Goal: Transaction & Acquisition: Book appointment/travel/reservation

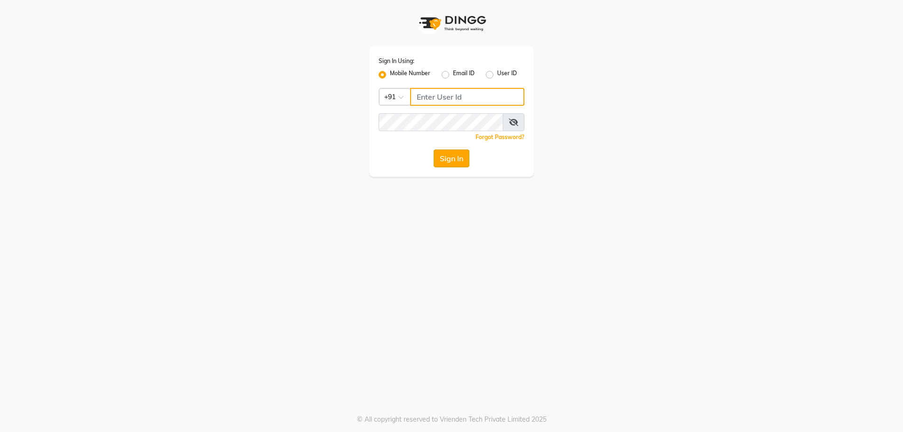
type input "9819006869"
click at [439, 163] on button "Sign In" at bounding box center [452, 159] width 36 height 18
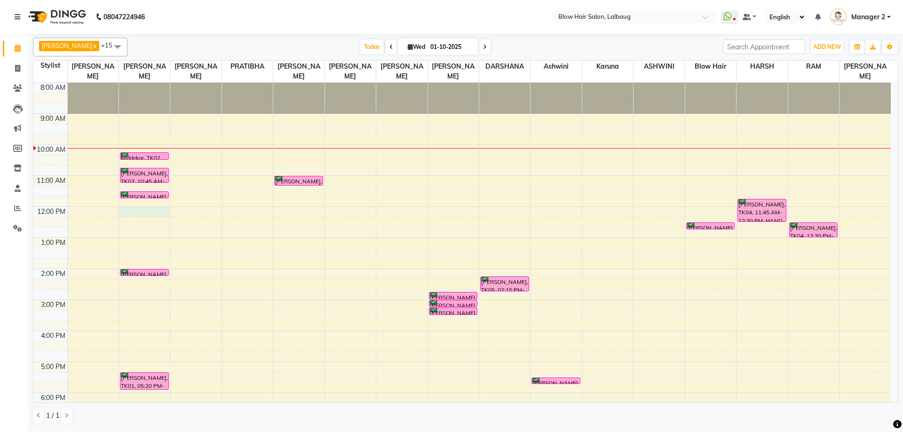
click at [135, 215] on div "8:00 AM 9:00 AM 10:00 AM 11:00 AM 12:00 PM 1:00 PM 2:00 PM 3:00 PM 4:00 PM 5:00…" at bounding box center [462, 300] width 858 height 434
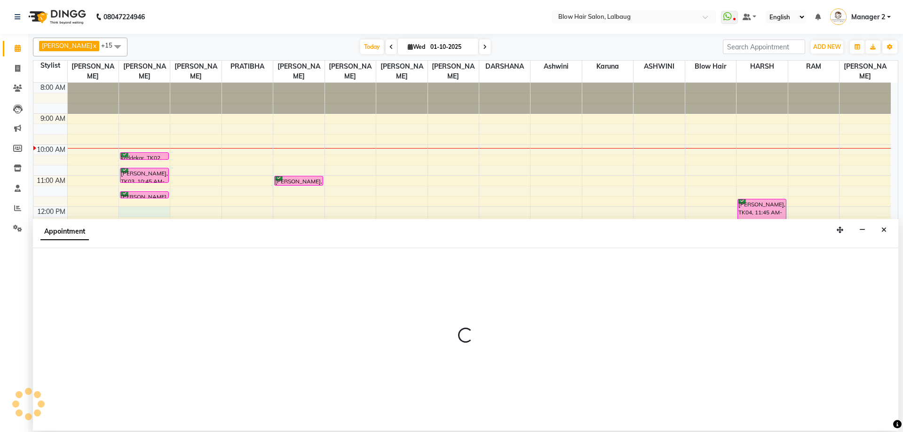
select select "33342"
select select "720"
select select "tentative"
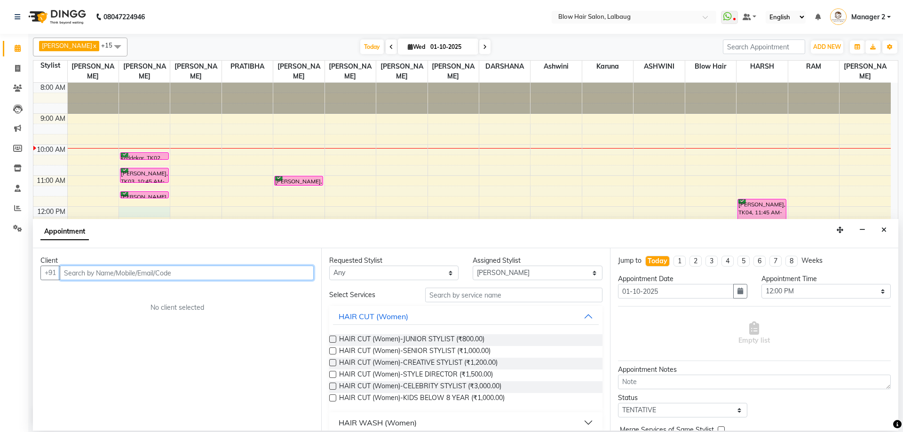
click at [121, 277] on input "text" at bounding box center [187, 273] width 254 height 15
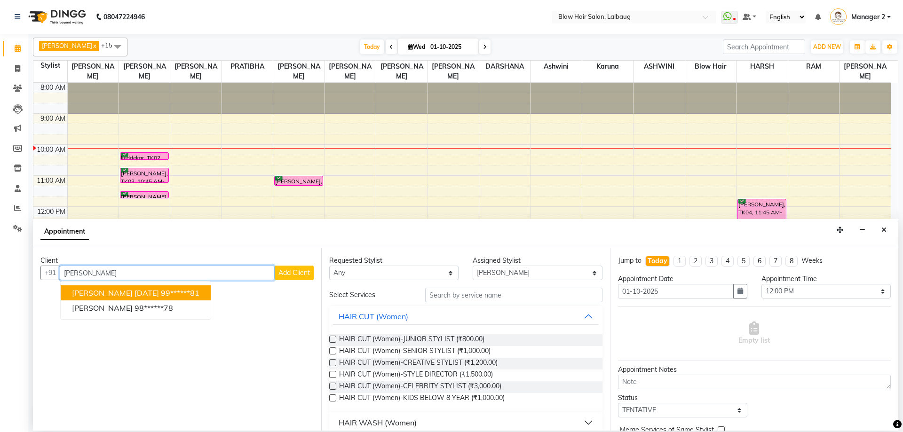
type input "[PERSON_NAME]"
drag, startPoint x: 93, startPoint y: 271, endPoint x: 44, endPoint y: 278, distance: 49.4
click at [48, 279] on div "+91 [PERSON_NAME] [PERSON_NAME] [DATE]******81 [PERSON_NAME] 98******78 Add Cli…" at bounding box center [176, 273] width 273 height 15
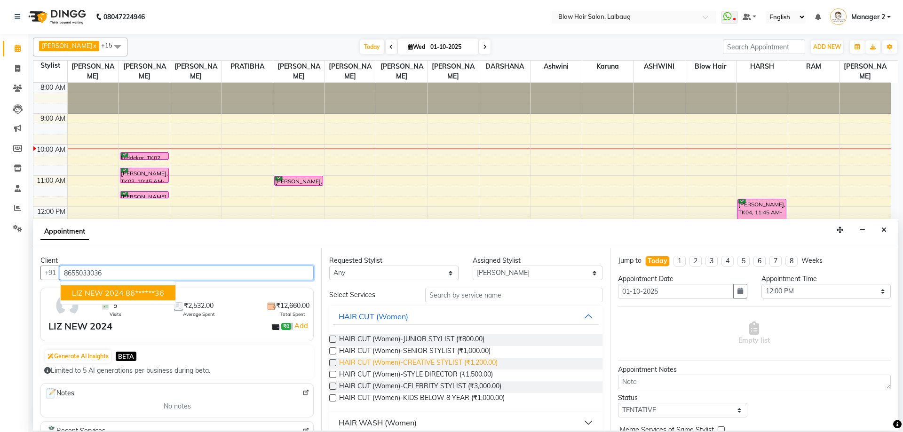
type input "8655033036"
click at [440, 359] on span "HAIR CUT (Women)-CREATIVE STYLIST (₹1,200.00)" at bounding box center [418, 364] width 159 height 12
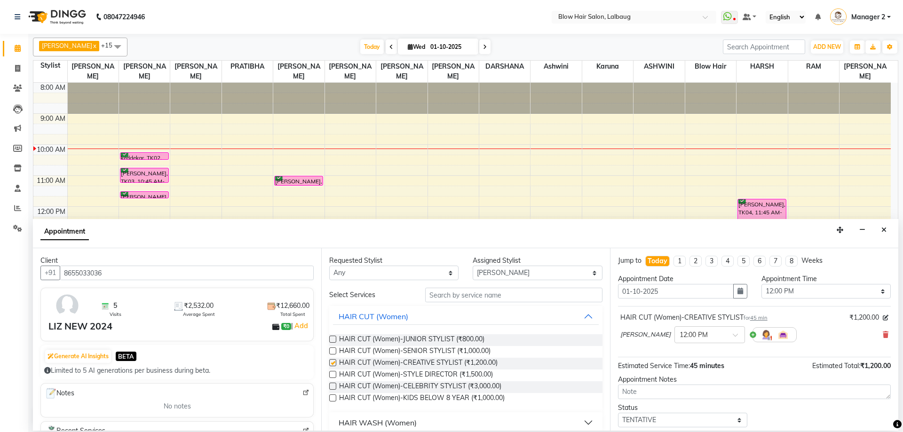
checkbox input "false"
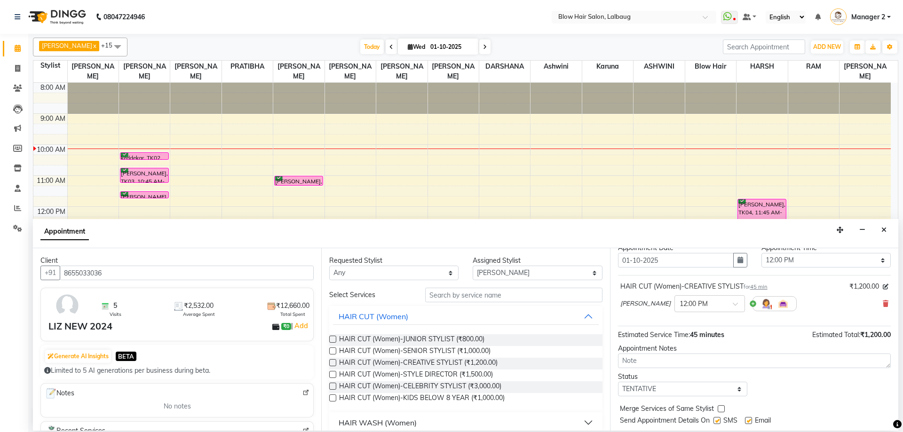
scroll to position [56, 0]
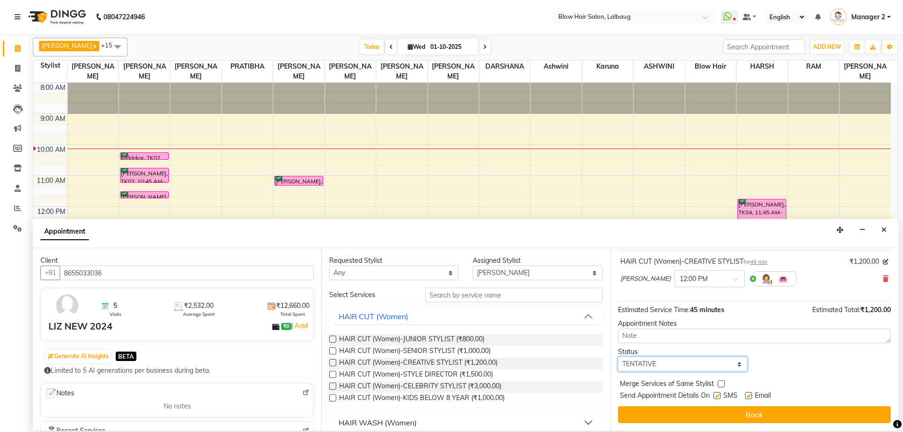
click at [712, 366] on select "Select TENTATIVE CONFIRM CHECK-IN UPCOMING" at bounding box center [682, 364] width 129 height 15
select select "confirm booking"
click at [618, 357] on select "Select TENTATIVE CONFIRM CHECK-IN UPCOMING" at bounding box center [682, 364] width 129 height 15
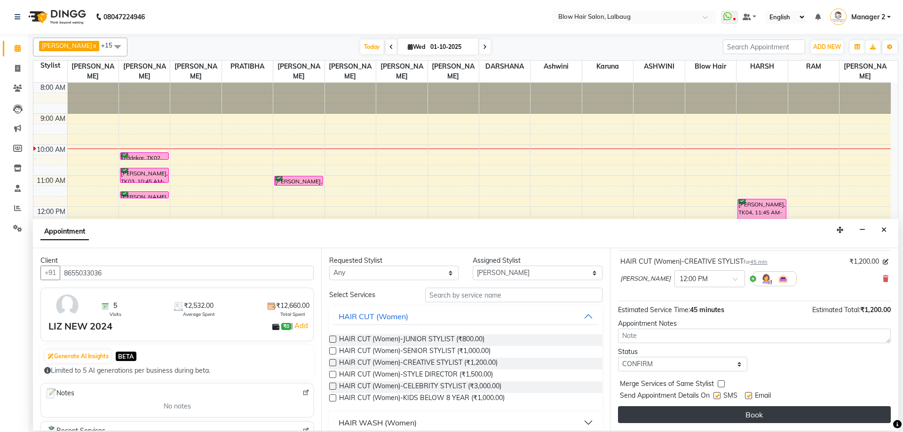
click at [655, 408] on button "Book" at bounding box center [754, 414] width 273 height 17
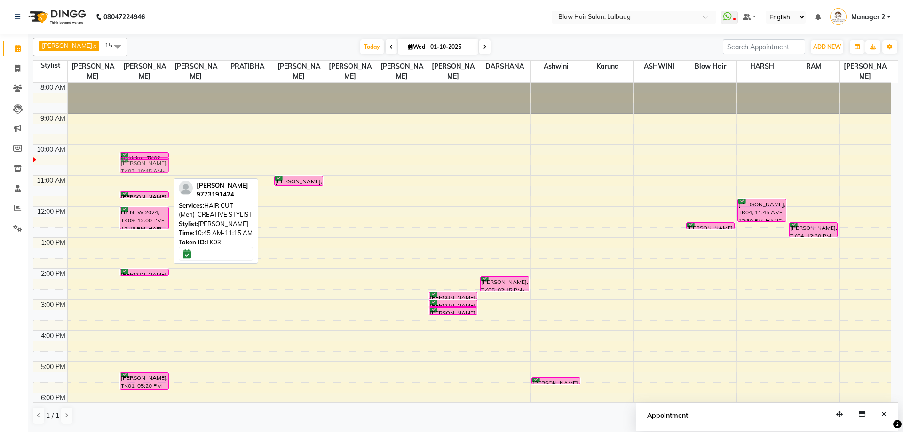
drag, startPoint x: 132, startPoint y: 177, endPoint x: 135, endPoint y: 166, distance: 11.6
click at [135, 166] on div "keddekar, TK02, 10:15 AM-10:30 AM, Consultation [PERSON_NAME], TK03, 10:45 AM-1…" at bounding box center [144, 300] width 51 height 434
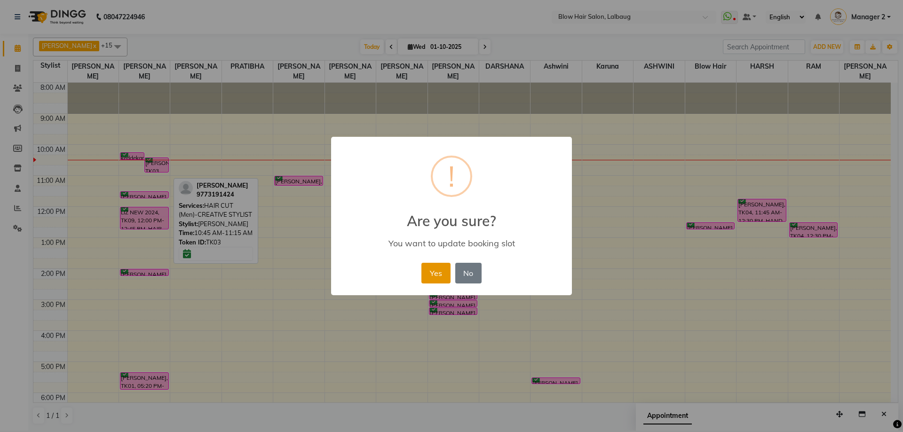
click at [438, 277] on button "Yes" at bounding box center [435, 273] width 29 height 21
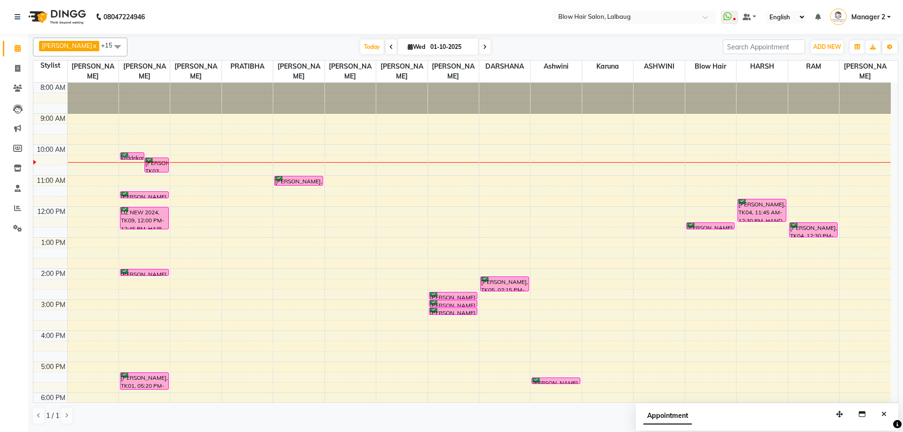
scroll to position [114, 0]
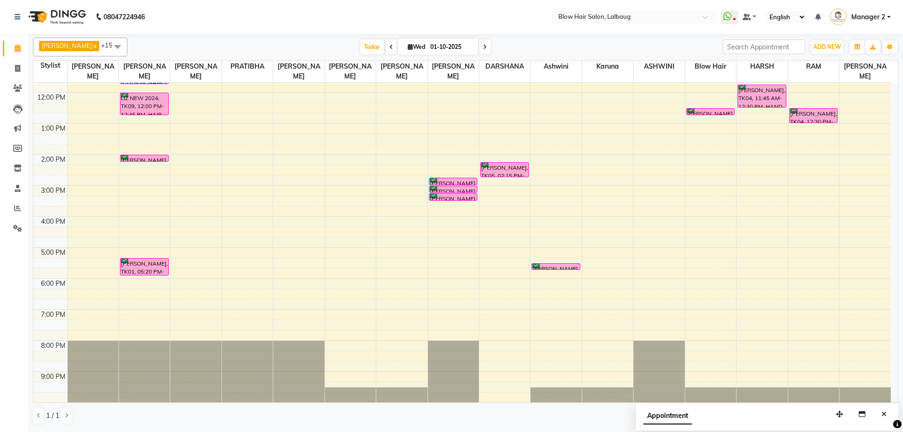
click at [139, 234] on div "8:00 AM 9:00 AM 10:00 AM 11:00 AM 12:00 PM 1:00 PM 2:00 PM 3:00 PM 4:00 PM 5:00…" at bounding box center [462, 185] width 858 height 434
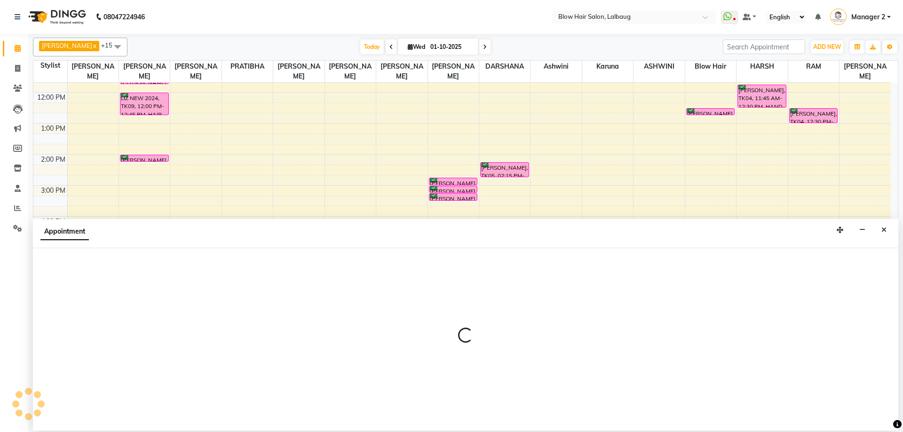
select select "33342"
select select "tentative"
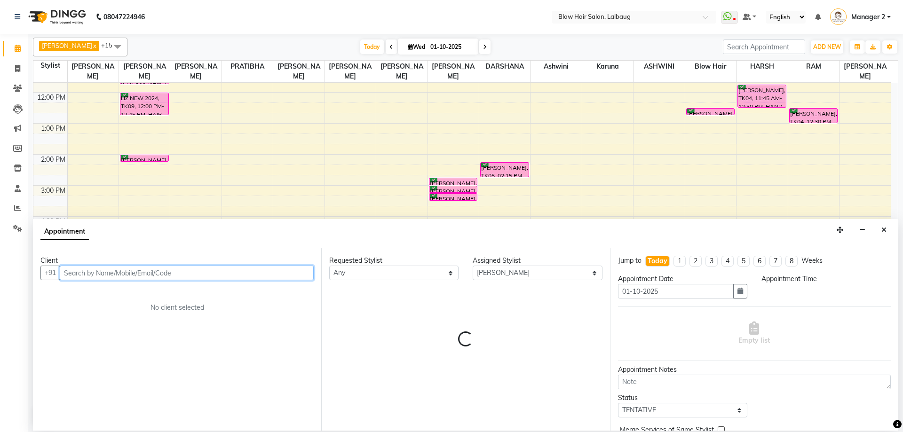
select select "975"
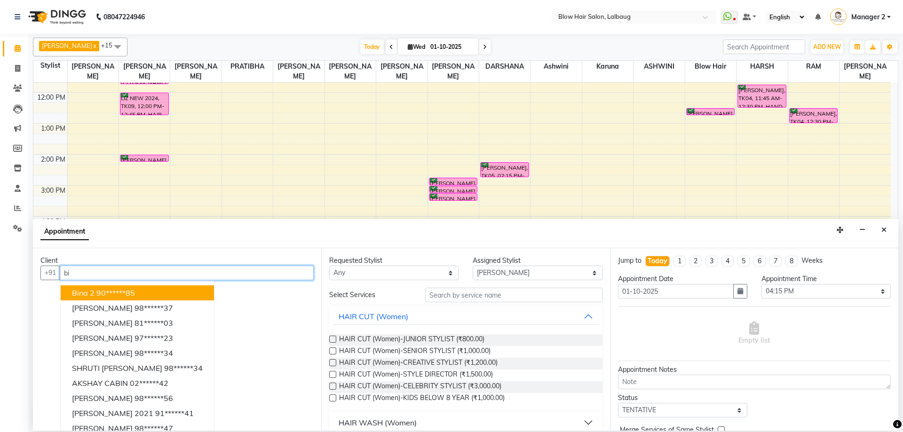
type input "b"
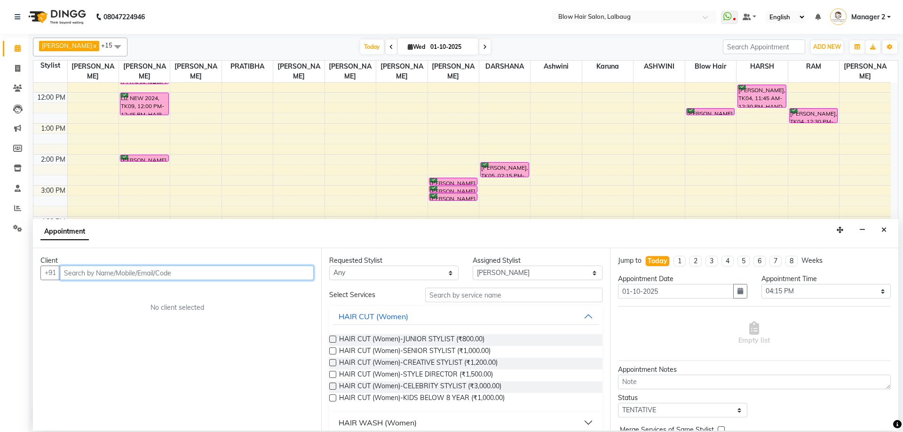
click at [112, 275] on input "text" at bounding box center [187, 273] width 254 height 15
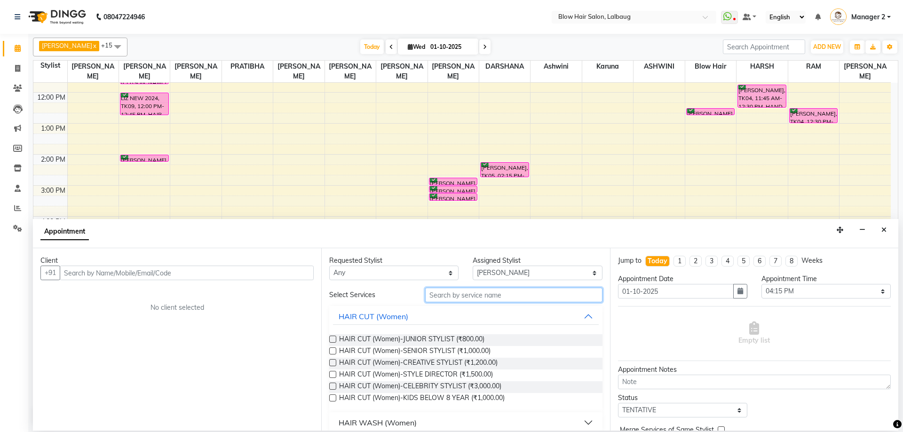
click at [455, 298] on input "text" at bounding box center [513, 295] width 177 height 15
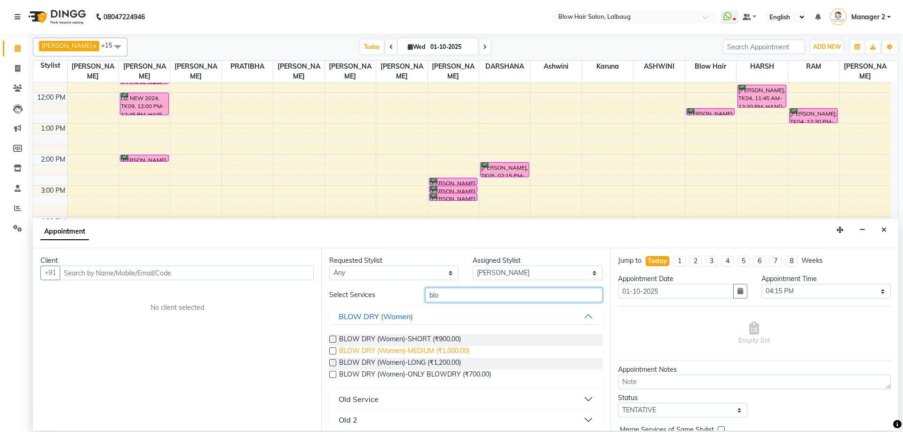
type input "blo"
click at [436, 352] on span "BLOW DRY (Women)-MEDIUM (₹1,000.00)" at bounding box center [404, 352] width 130 height 12
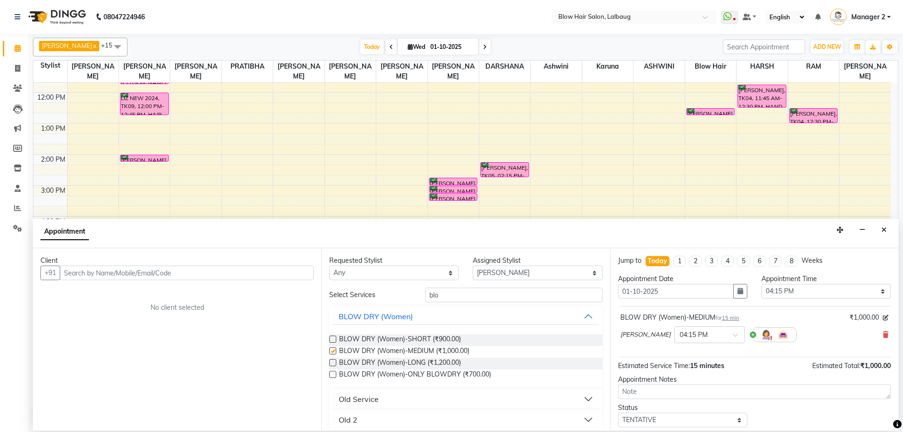
checkbox input "false"
click at [161, 273] on input "text" at bounding box center [187, 273] width 254 height 15
type input "9820865505"
click at [305, 277] on button "Add Client" at bounding box center [294, 273] width 39 height 15
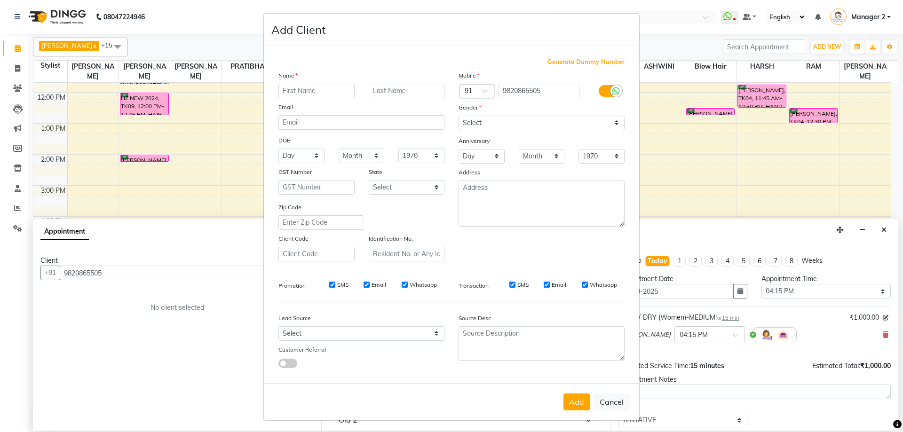
click at [336, 90] on input "text" at bounding box center [316, 91] width 76 height 15
type input "[PERSON_NAME]"
click at [532, 124] on select "Select [DEMOGRAPHIC_DATA] [DEMOGRAPHIC_DATA] Other Prefer Not To Say" at bounding box center [542, 123] width 166 height 15
select select "[DEMOGRAPHIC_DATA]"
click at [459, 116] on select "Select [DEMOGRAPHIC_DATA] [DEMOGRAPHIC_DATA] Other Prefer Not To Say" at bounding box center [542, 123] width 166 height 15
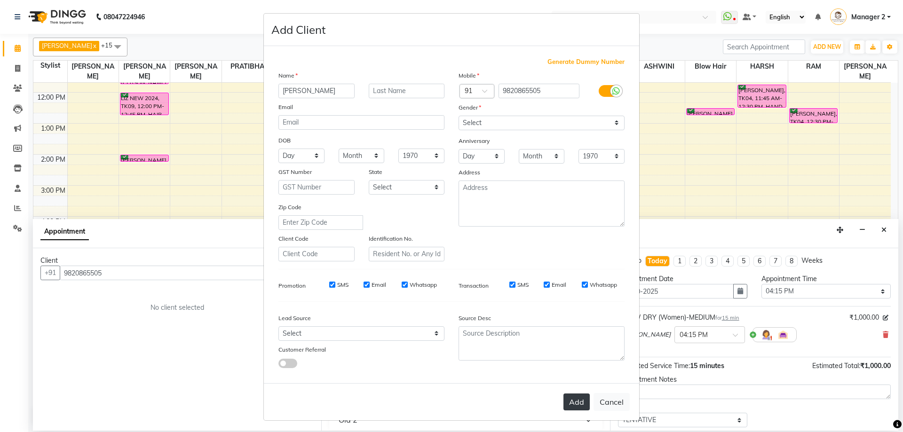
click at [574, 410] on button "Add" at bounding box center [577, 402] width 26 height 17
type input "98******05"
select select
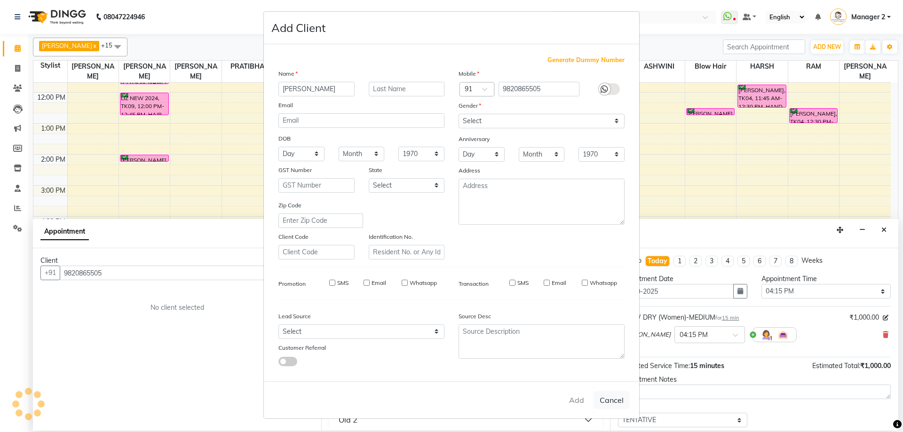
select select
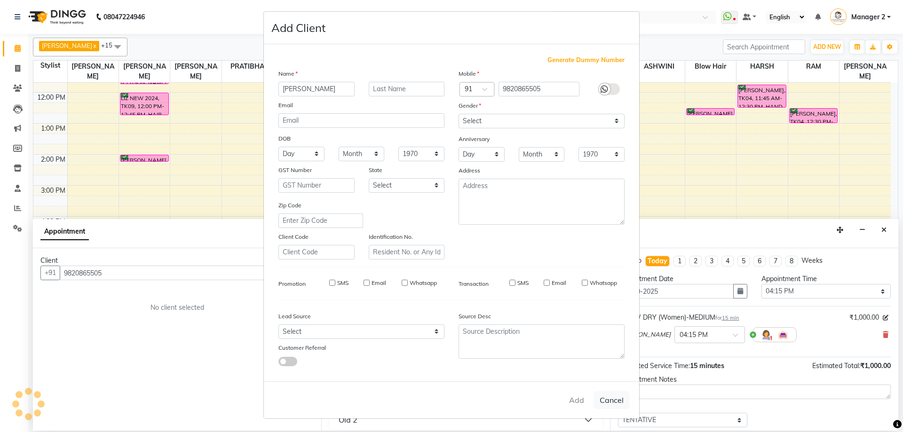
checkbox input "false"
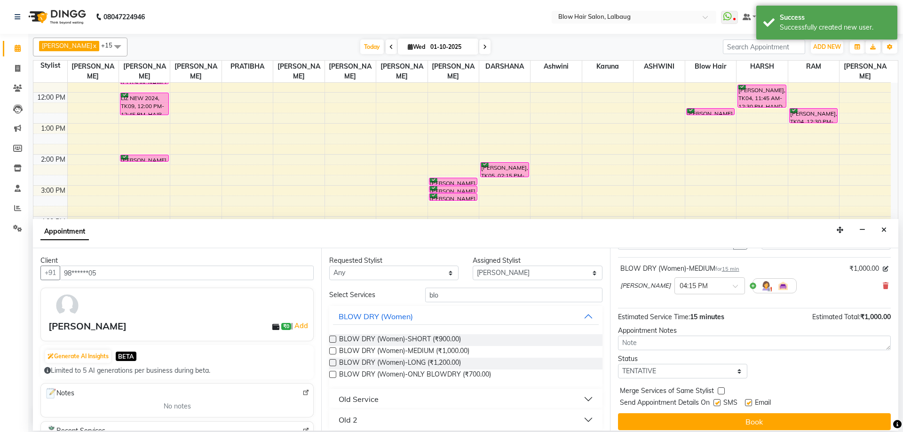
scroll to position [56, 0]
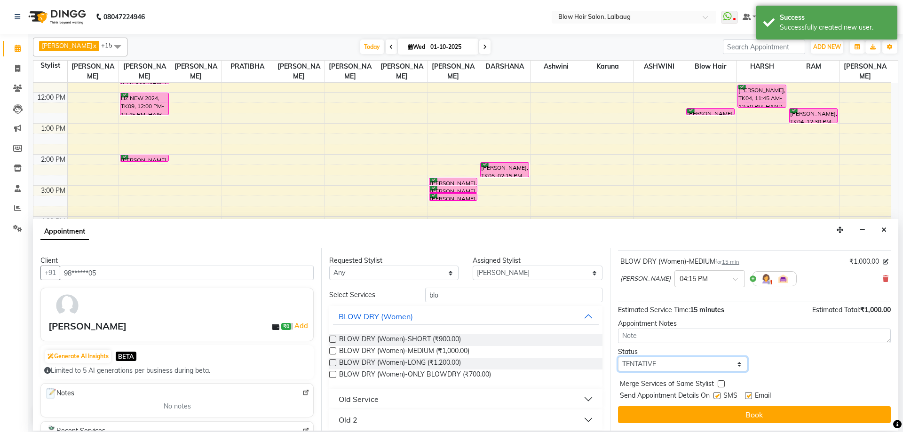
click at [672, 362] on select "Select TENTATIVE CONFIRM CHECK-IN UPCOMING" at bounding box center [682, 364] width 129 height 15
select select "confirm booking"
click at [618, 357] on select "Select TENTATIVE CONFIRM CHECK-IN UPCOMING" at bounding box center [682, 364] width 129 height 15
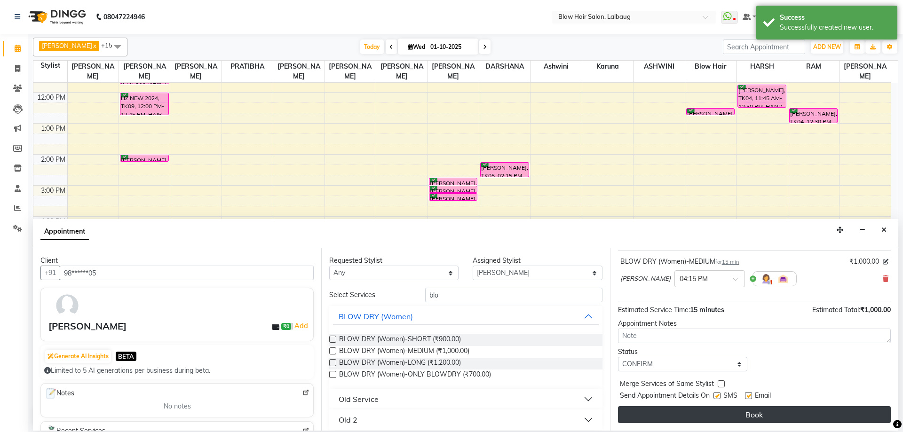
drag, startPoint x: 687, startPoint y: 416, endPoint x: 699, endPoint y: 416, distance: 11.3
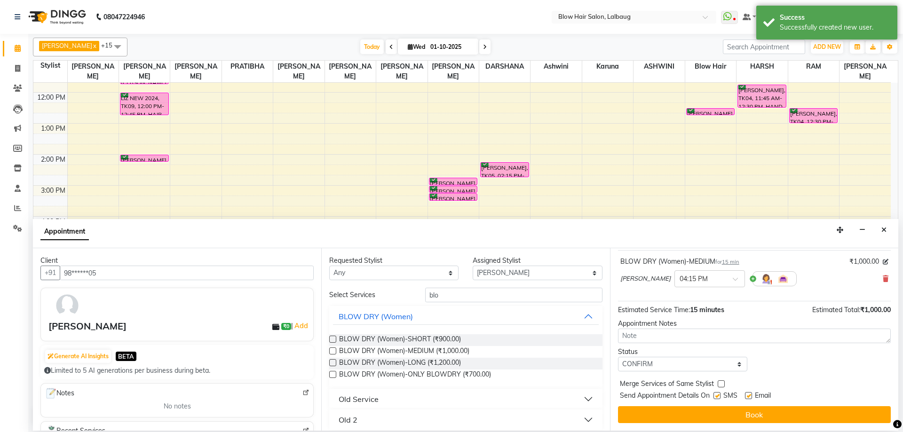
click at [688, 416] on button "Book" at bounding box center [754, 414] width 273 height 17
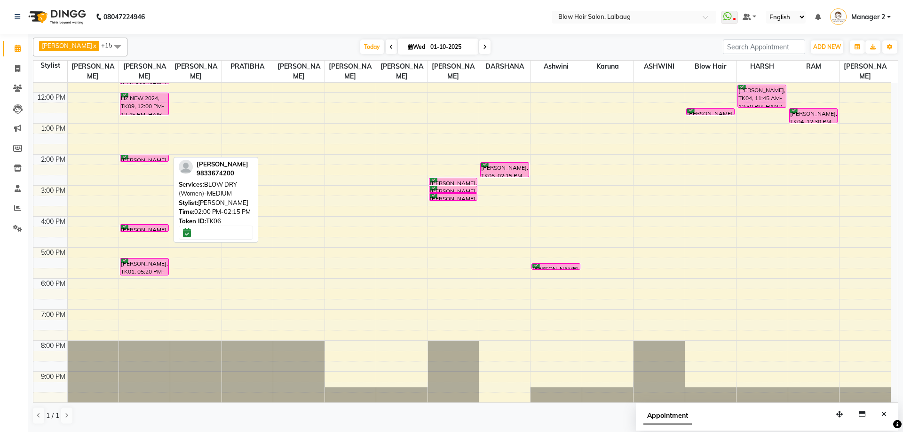
scroll to position [0, 0]
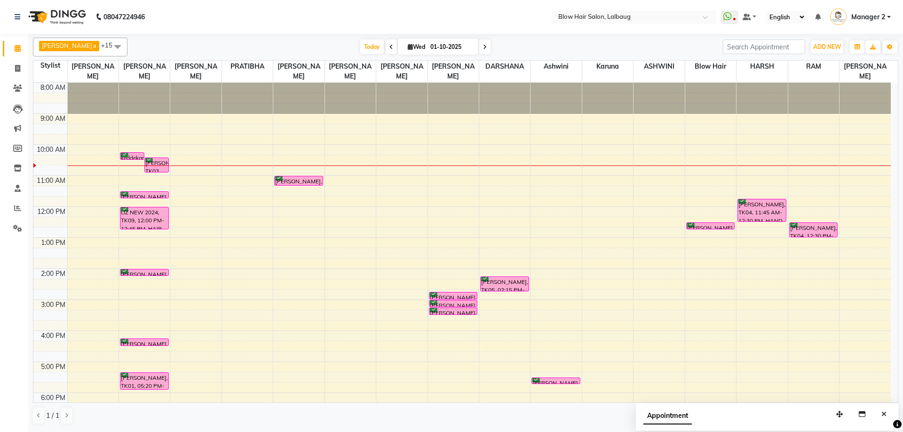
click at [428, 46] on input "01-10-2025" at bounding box center [451, 47] width 47 height 14
select select "10"
select select "2025"
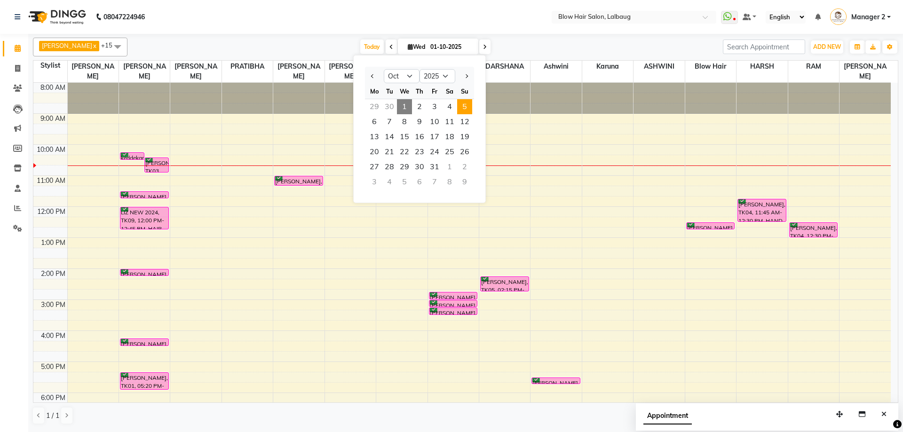
click at [464, 104] on span "5" at bounding box center [464, 106] width 15 height 15
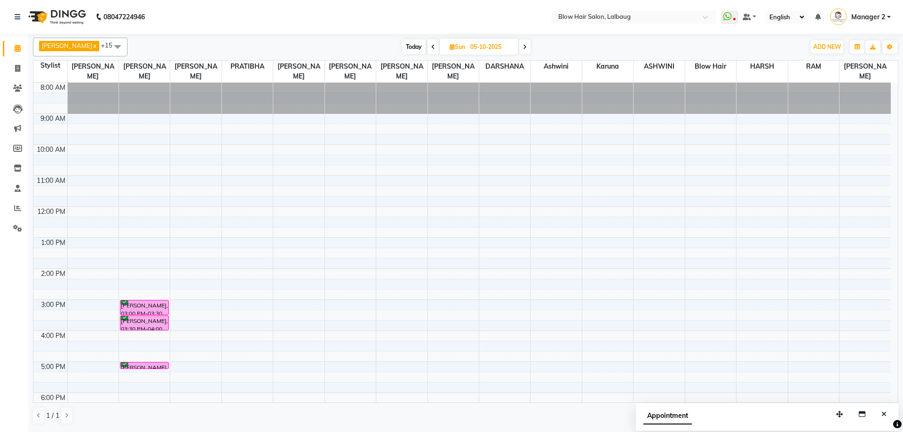
click at [431, 46] on icon at bounding box center [433, 47] width 4 height 6
type input "04-10-2025"
click at [472, 53] on input "04-10-2025" at bounding box center [490, 47] width 47 height 14
select select "10"
select select "2025"
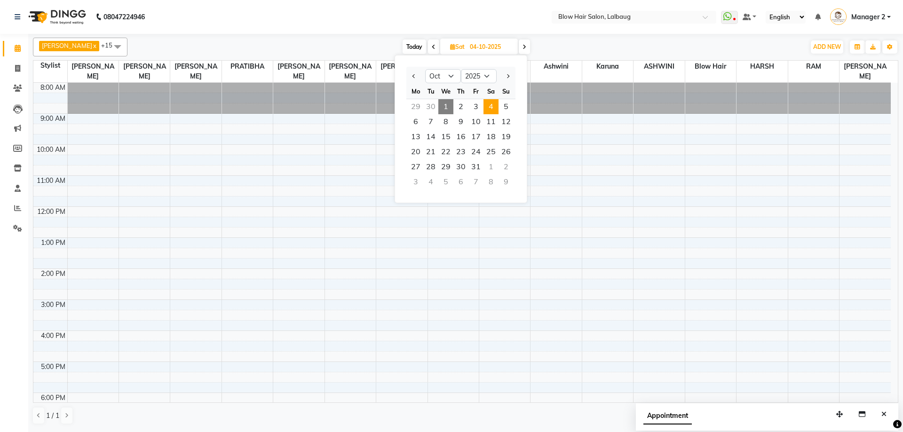
click at [443, 109] on span "1" at bounding box center [445, 106] width 15 height 15
type input "01-10-2025"
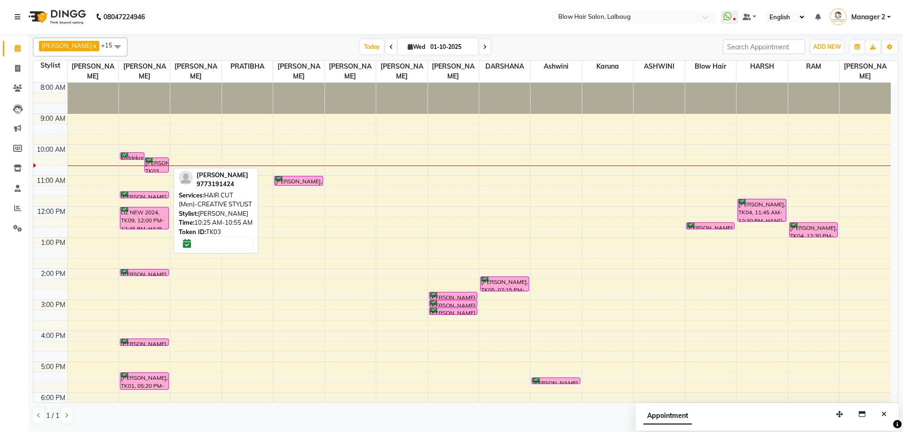
click at [158, 162] on div "[PERSON_NAME], TK03, 10:25 AM-10:55 AM, HAIR CUT (Men)-CREATIVE STYLIST" at bounding box center [157, 165] width 24 height 14
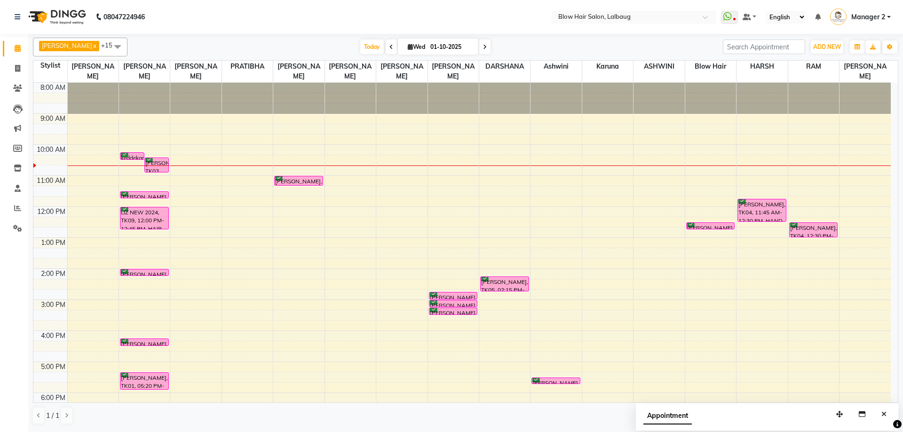
click at [158, 166] on div at bounding box center [144, 166] width 51 height 0
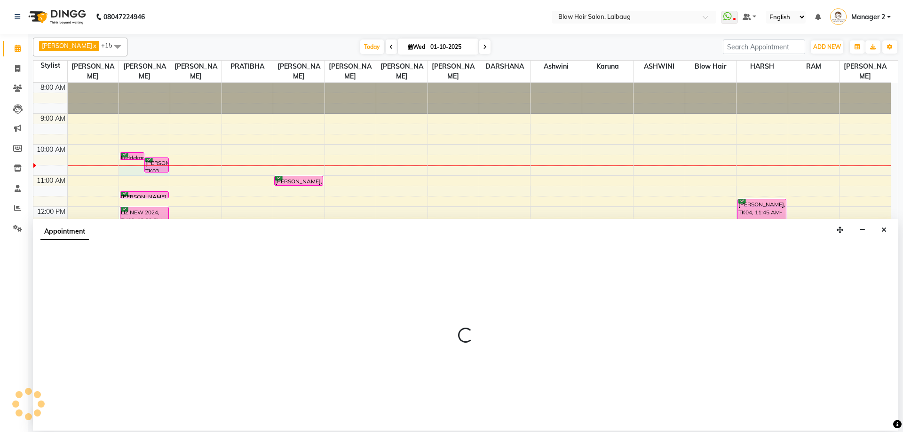
select select "33342"
select select "tentative"
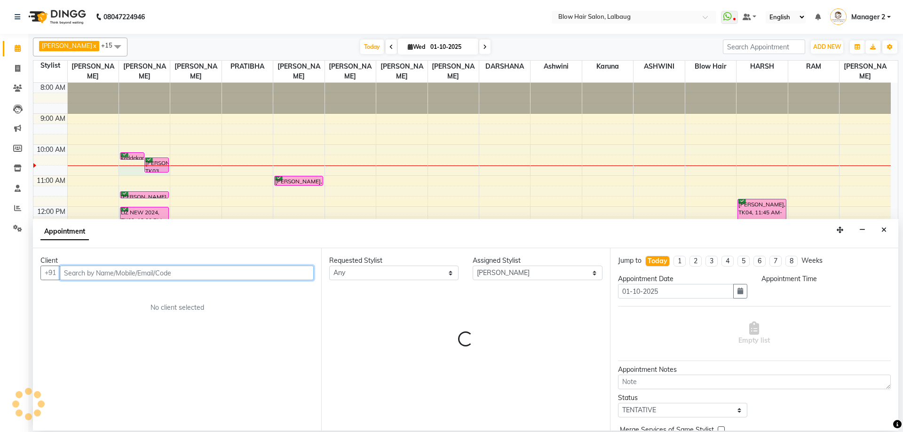
select select "645"
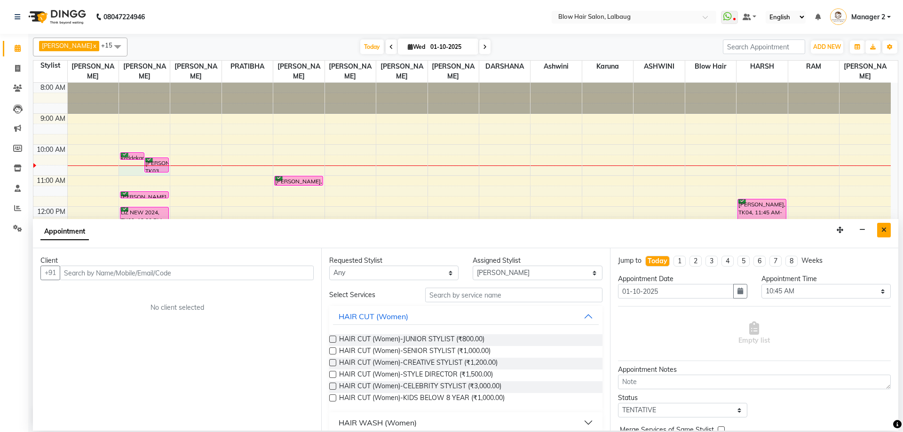
click at [883, 227] on icon "Close" at bounding box center [884, 230] width 5 height 7
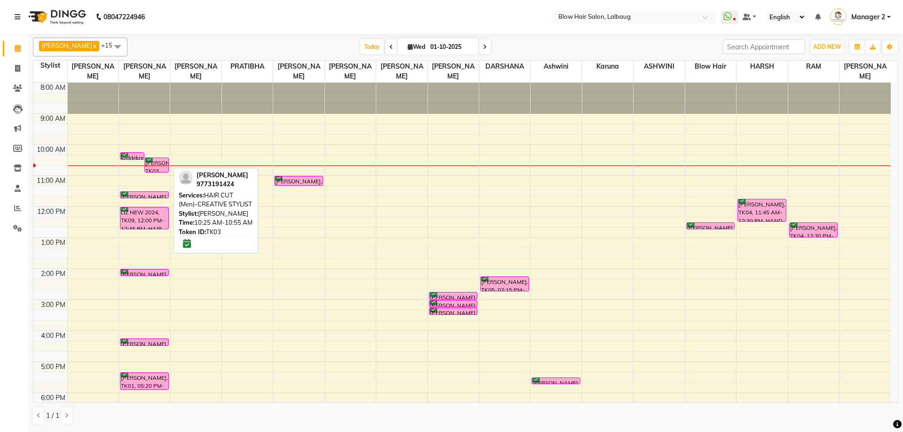
click at [154, 162] on div "[PERSON_NAME], TK03, 10:25 AM-10:55 AM, HAIR CUT (Men)-CREATIVE STYLIST" at bounding box center [157, 165] width 24 height 14
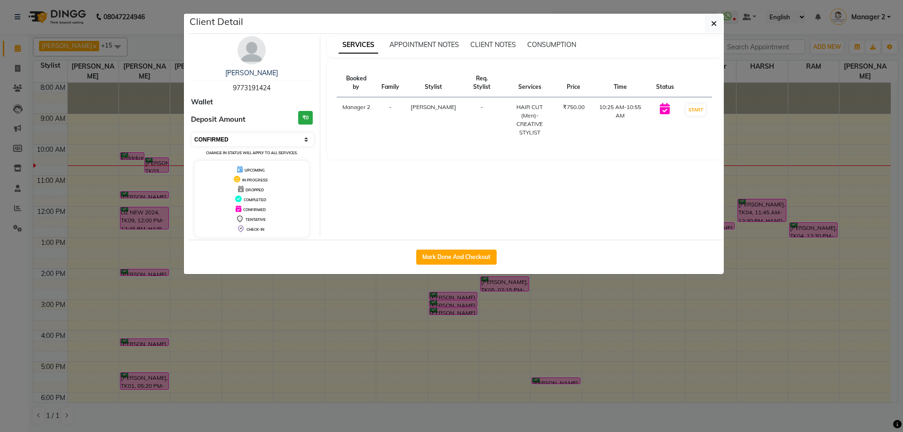
click at [228, 137] on select "Select IN SERVICE CONFIRMED TENTATIVE CHECK IN MARK DONE DROPPED UPCOMING" at bounding box center [253, 139] width 122 height 13
select select "7"
click at [192, 133] on select "Select IN SERVICE CONFIRMED TENTATIVE CHECK IN MARK DONE DROPPED UPCOMING" at bounding box center [253, 139] width 122 height 13
click at [717, 24] on button "button" at bounding box center [714, 24] width 18 height 18
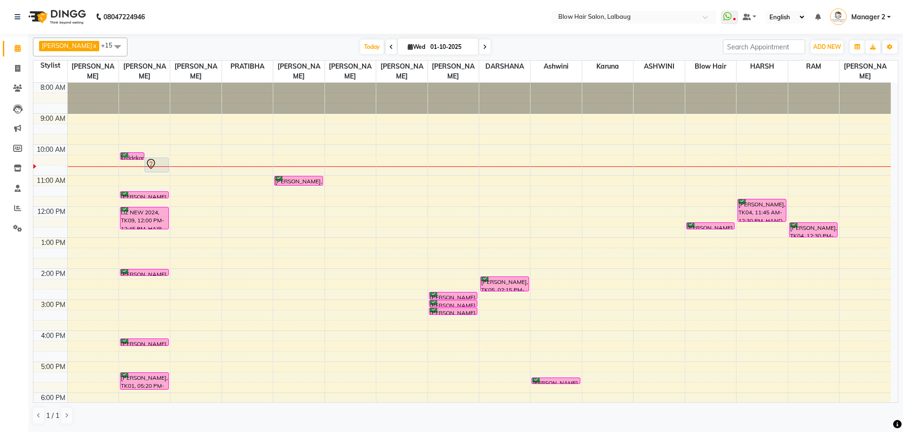
click at [136, 282] on div "8:00 AM 9:00 AM 10:00 AM 11:00 AM 12:00 PM 1:00 PM 2:00 PM 3:00 PM 4:00 PM 5:00…" at bounding box center [462, 300] width 858 height 434
select select "33342"
select select "tentative"
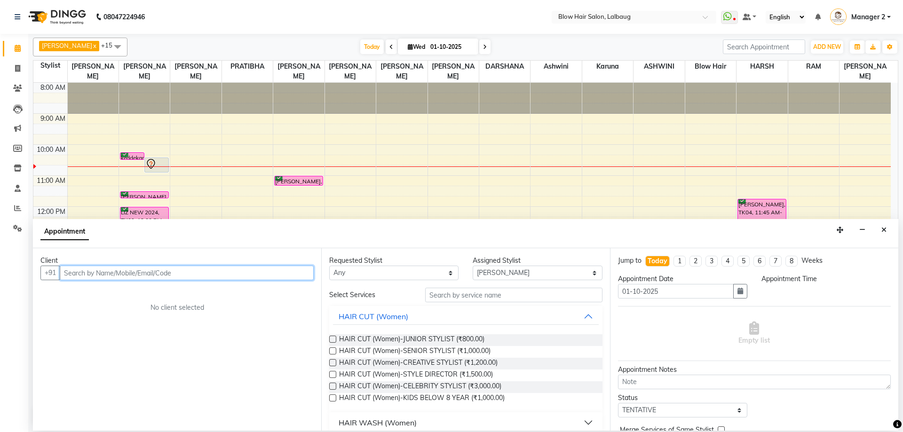
select select "855"
drag, startPoint x: 120, startPoint y: 269, endPoint x: 136, endPoint y: 280, distance: 18.9
click at [121, 269] on input "text" at bounding box center [187, 273] width 254 height 15
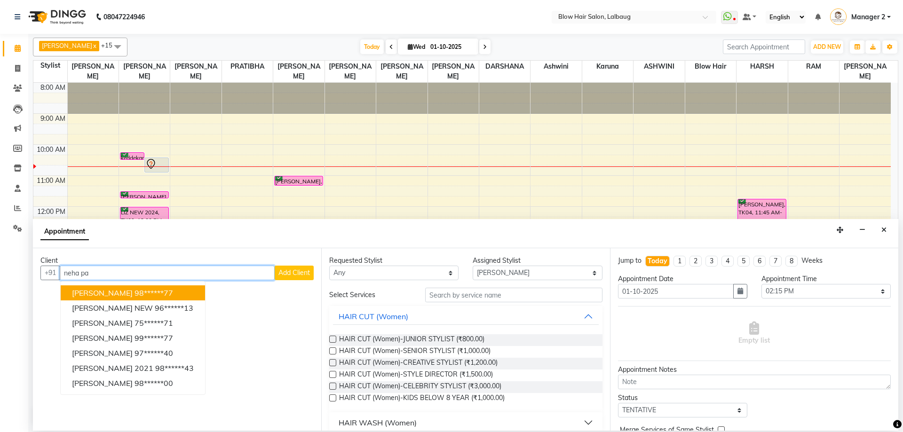
click at [121, 295] on span "[PERSON_NAME]" at bounding box center [102, 292] width 61 height 9
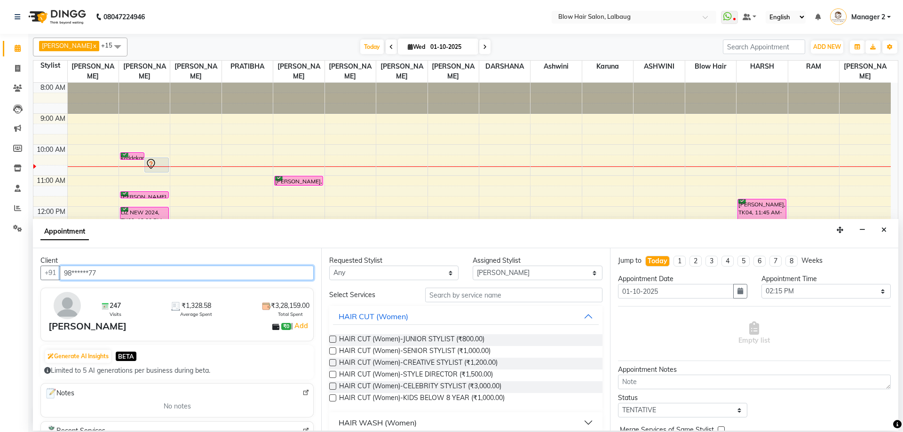
type input "98******77"
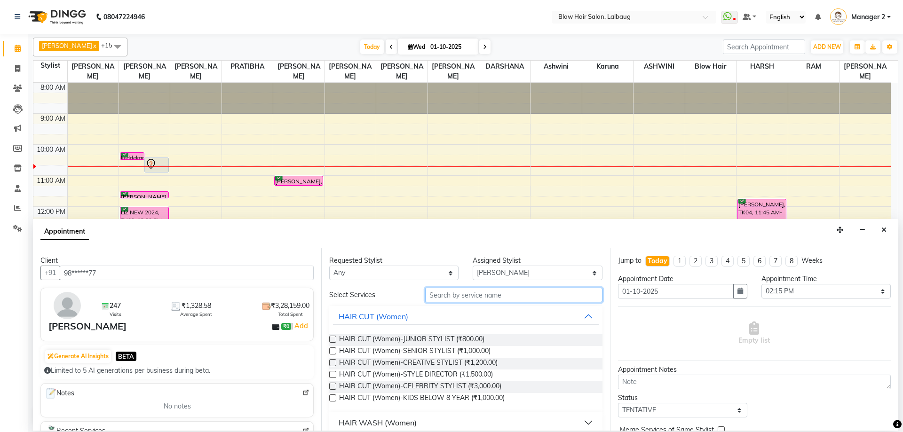
click at [437, 296] on input "text" at bounding box center [513, 295] width 177 height 15
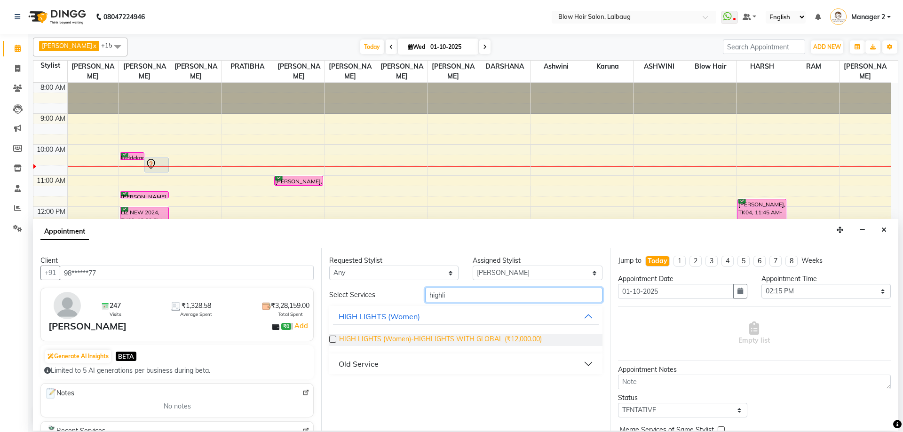
type input "highli"
click at [464, 343] on span "HIGH LIGHTS (Women)-HIGHLIGHTS WITH GLOBAL (₹12,000.00)" at bounding box center [440, 340] width 203 height 12
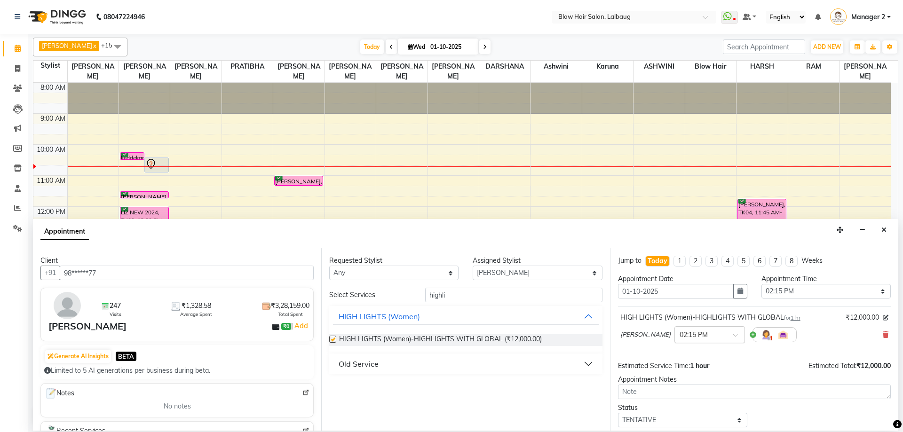
checkbox input "false"
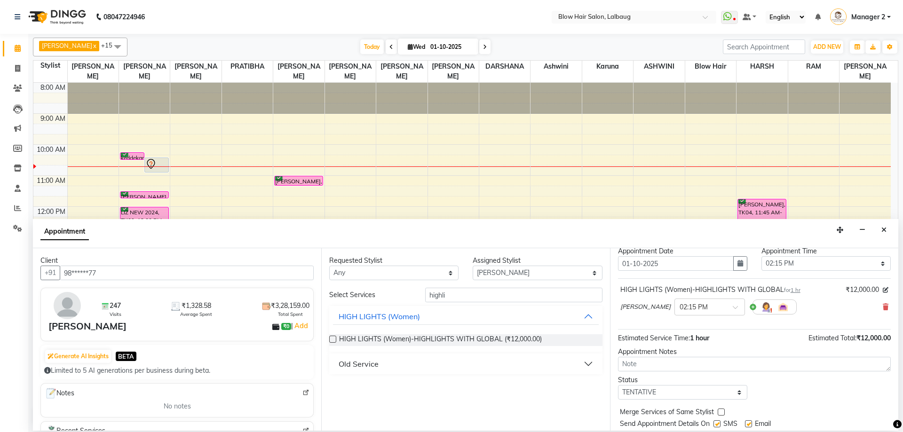
scroll to position [56, 0]
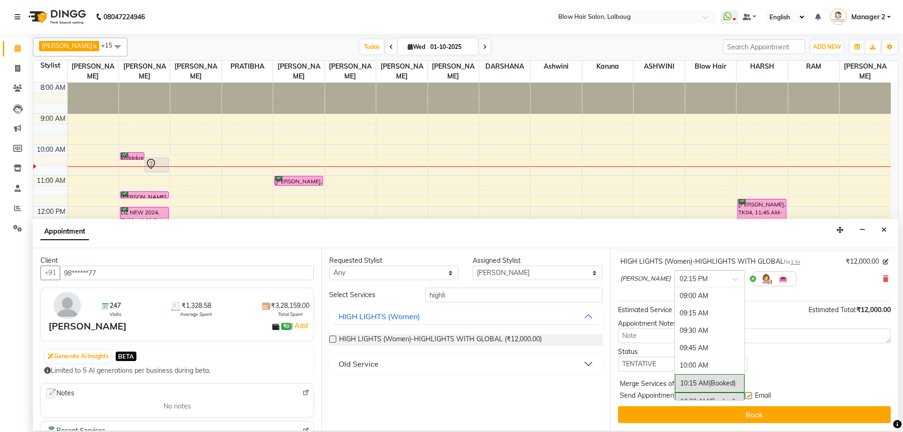
click at [688, 274] on input "text" at bounding box center [700, 278] width 41 height 10
click at [686, 313] on div "02:30 PM" at bounding box center [710, 313] width 70 height 17
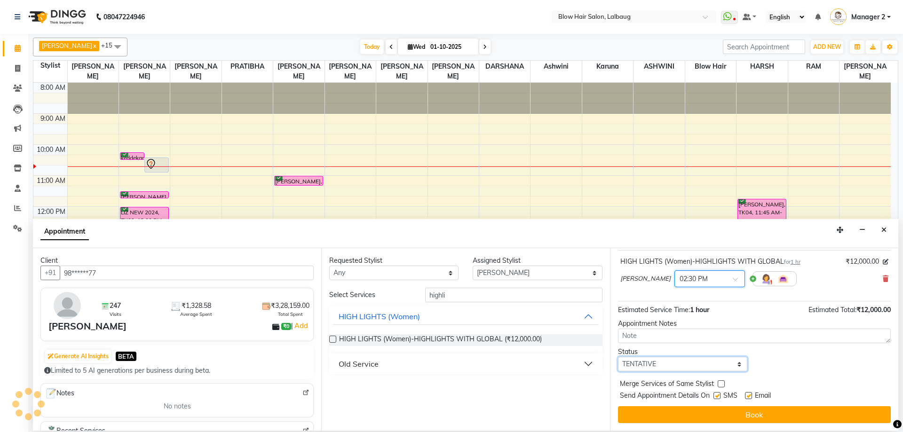
click at [671, 368] on select "Select TENTATIVE CONFIRM CHECK-IN UPCOMING" at bounding box center [682, 364] width 129 height 15
select select "confirm booking"
click at [618, 357] on select "Select TENTATIVE CONFIRM CHECK-IN UPCOMING" at bounding box center [682, 364] width 129 height 15
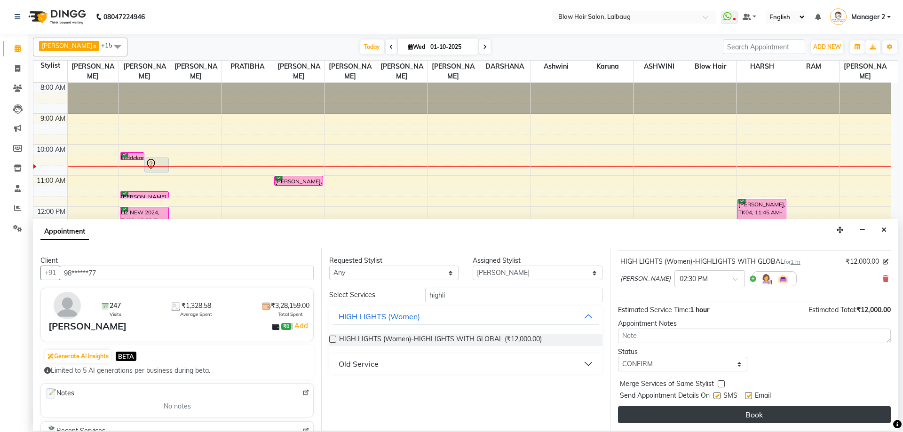
click at [691, 417] on button "Book" at bounding box center [754, 414] width 273 height 17
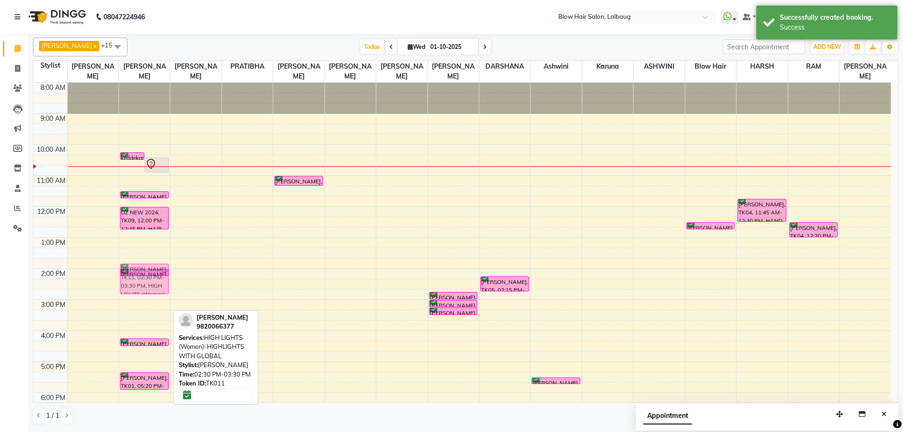
drag, startPoint x: 138, startPoint y: 299, endPoint x: 136, endPoint y: 282, distance: 16.6
click at [136, 282] on div "keddekar, TK02, 10:15 AM-10:30 AM, Consultation [PERSON_NAME], TK03, 10:25 AM-1…" at bounding box center [144, 300] width 51 height 434
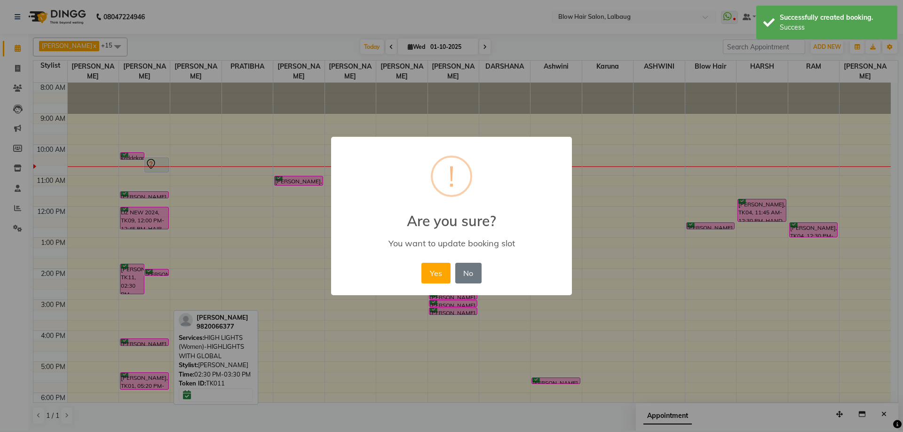
drag, startPoint x: 441, startPoint y: 268, endPoint x: 293, endPoint y: 190, distance: 167.3
click at [441, 268] on button "Yes" at bounding box center [435, 273] width 29 height 21
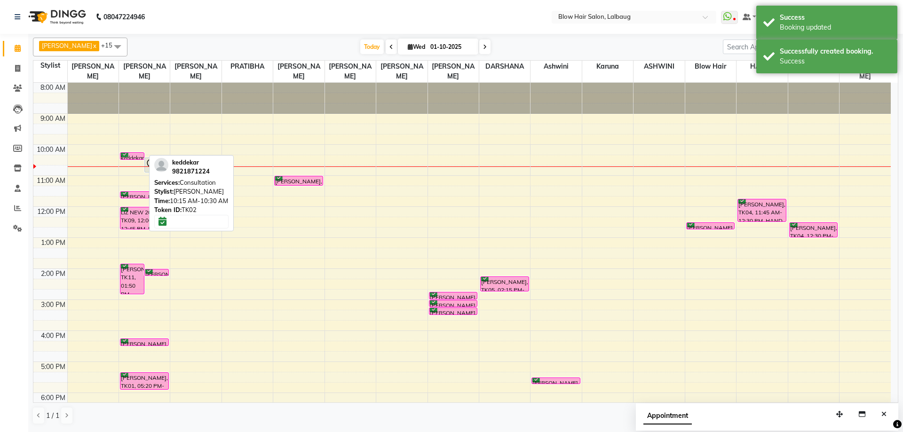
click at [126, 153] on div "keddekar, TK02, 10:15 AM-10:30 AM, Consultation" at bounding box center [132, 156] width 24 height 7
click at [126, 155] on div "keddekar, TK02, 10:15 AM-10:30 AM, Consultation" at bounding box center [132, 156] width 24 height 7
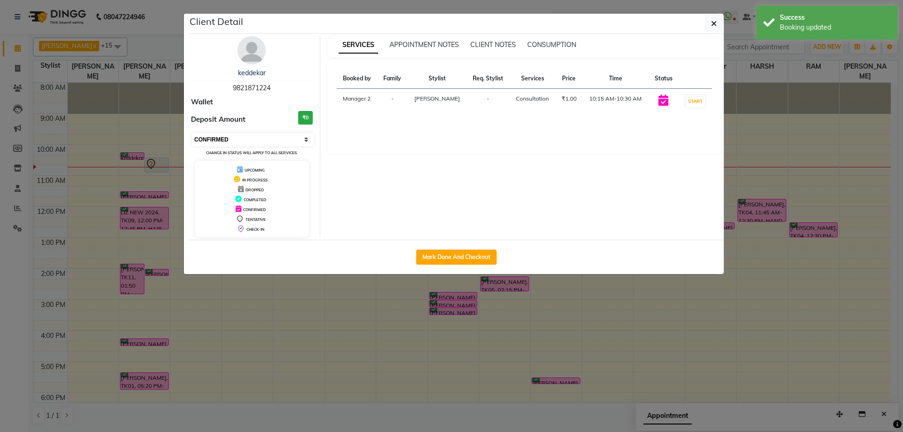
click at [207, 139] on select "Select IN SERVICE CONFIRMED TENTATIVE CHECK IN MARK DONE DROPPED UPCOMING" at bounding box center [253, 139] width 122 height 13
select select "7"
click at [192, 133] on select "Select IN SERVICE CONFIRMED TENTATIVE CHECK IN MARK DONE DROPPED UPCOMING" at bounding box center [253, 139] width 122 height 13
click at [711, 26] on button "button" at bounding box center [714, 24] width 18 height 18
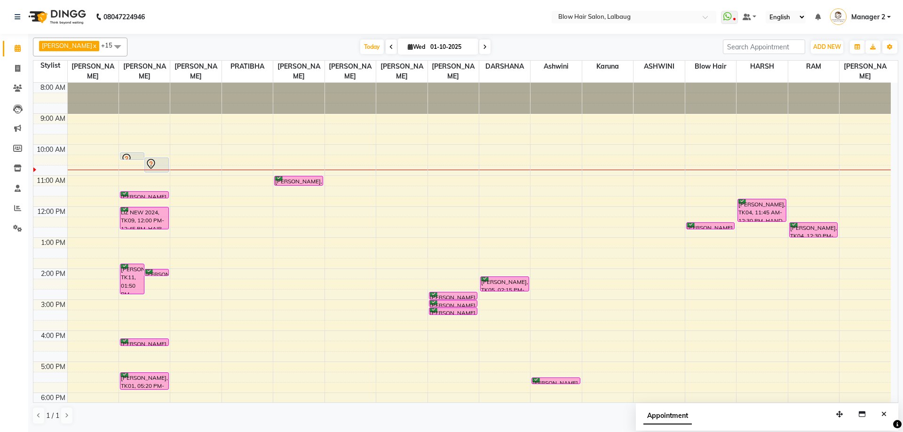
click at [903, 428] on div "[PERSON_NAME] x [PERSON_NAME] x [PERSON_NAME] x PRATIBHA x [PERSON_NAME] x [PER…" at bounding box center [465, 232] width 875 height 397
